Goal: Information Seeking & Learning: Understand process/instructions

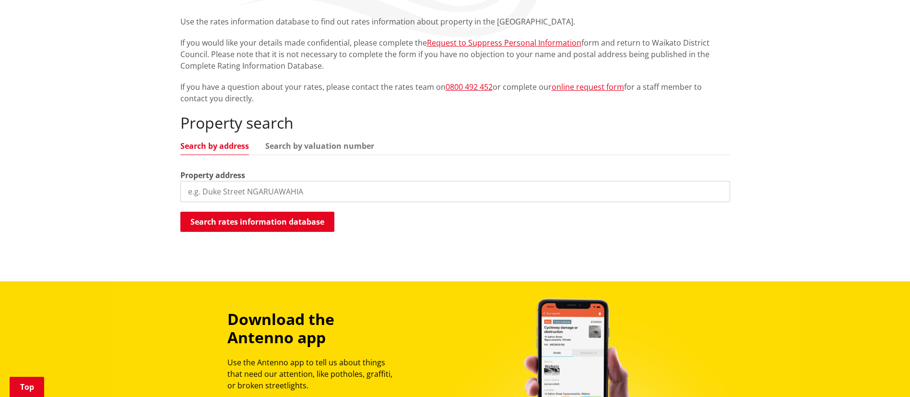
scroll to position [216, 0]
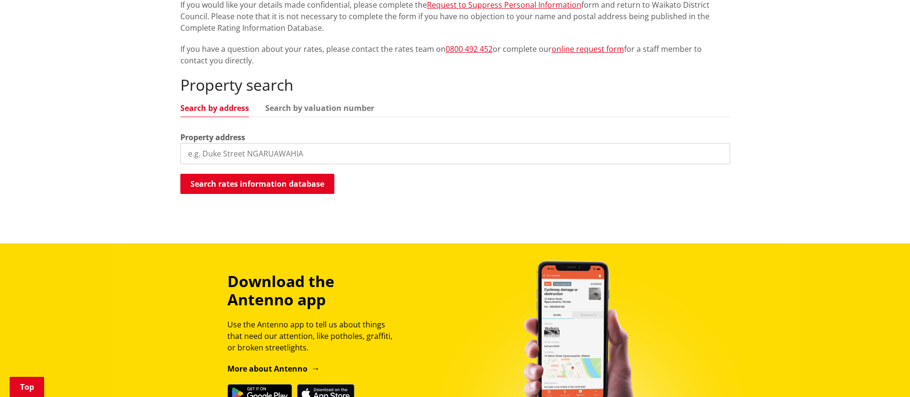
click at [236, 155] on input "search" at bounding box center [455, 153] width 550 height 21
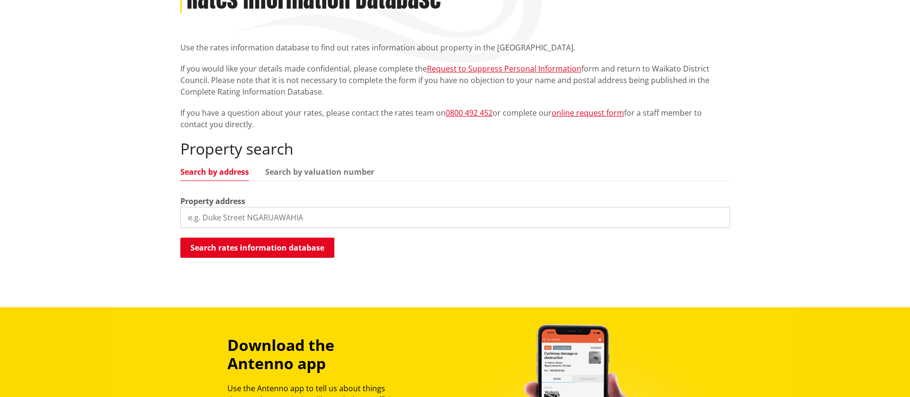
scroll to position [0, 0]
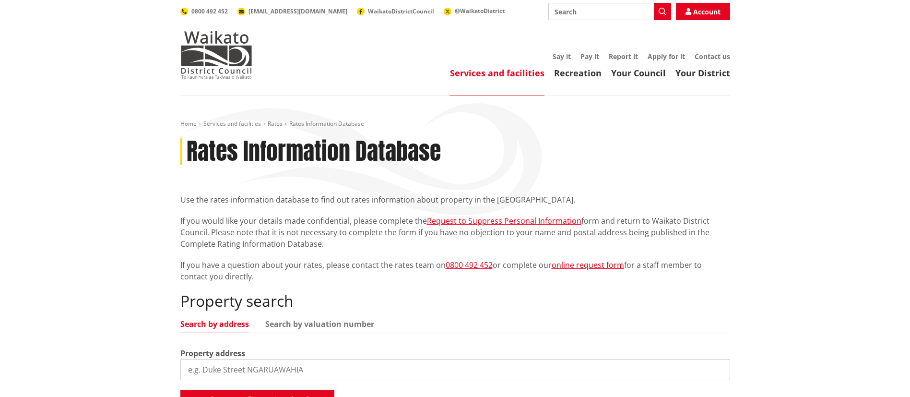
drag, startPoint x: 320, startPoint y: 367, endPoint x: 290, endPoint y: 356, distance: 32.6
click at [305, 359] on input "search" at bounding box center [455, 369] width 550 height 21
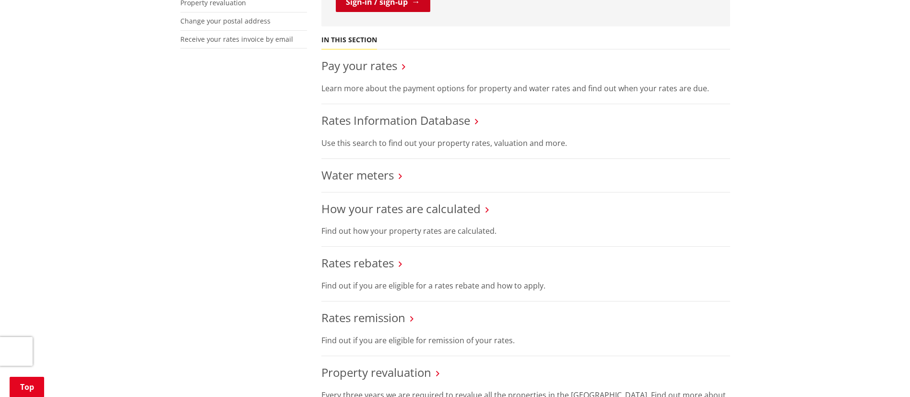
scroll to position [360, 0]
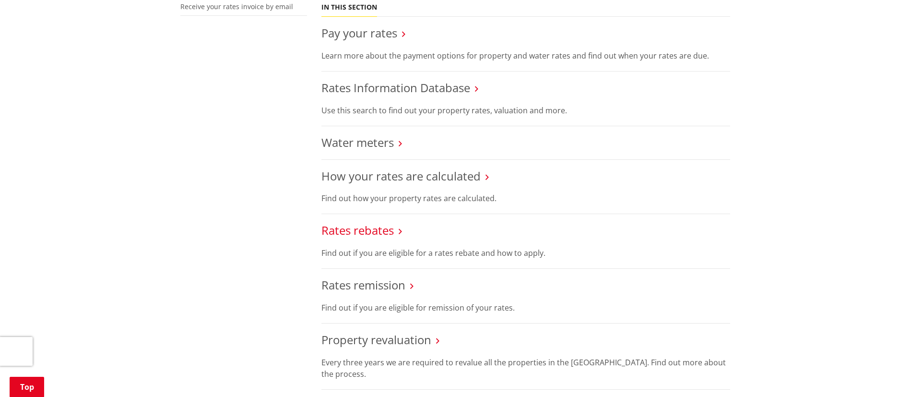
click at [365, 227] on link "Rates rebates" at bounding box center [357, 230] width 72 height 16
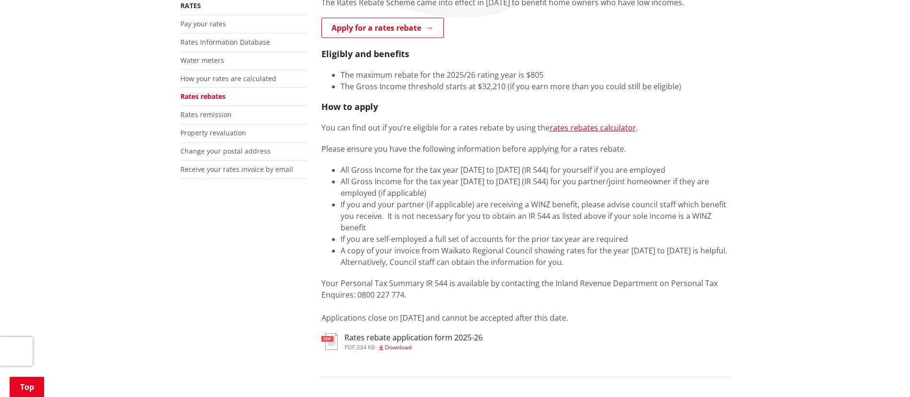
scroll to position [216, 0]
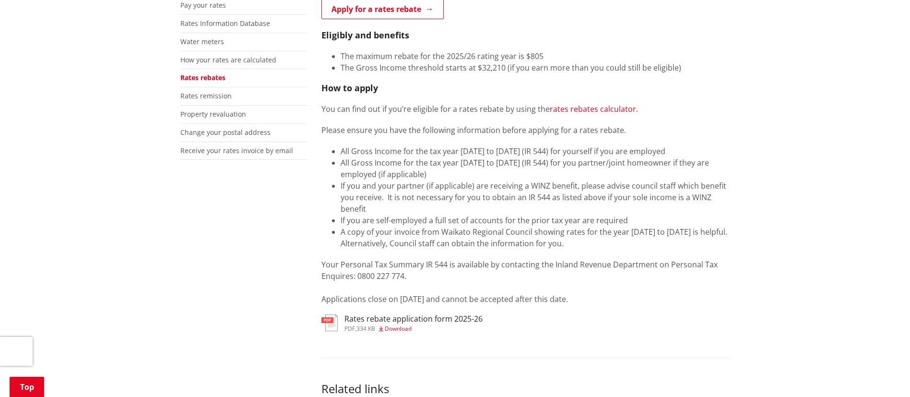
click at [590, 108] on link "rates rebates calculator" at bounding box center [593, 109] width 86 height 11
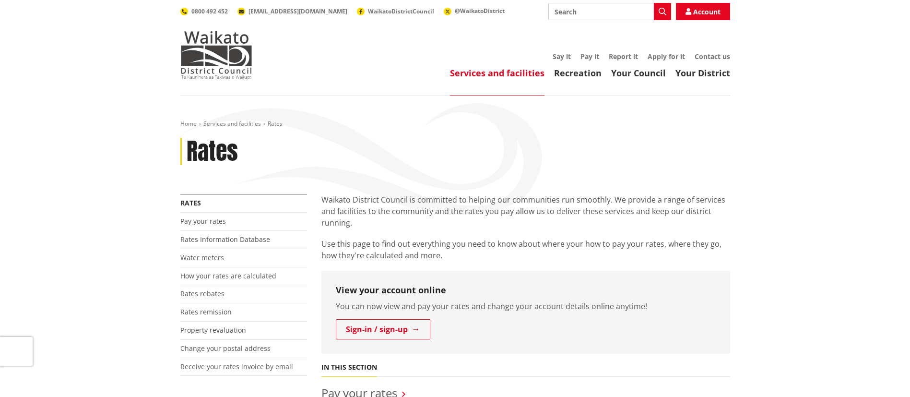
scroll to position [360, 0]
